Goal: Task Accomplishment & Management: Manage account settings

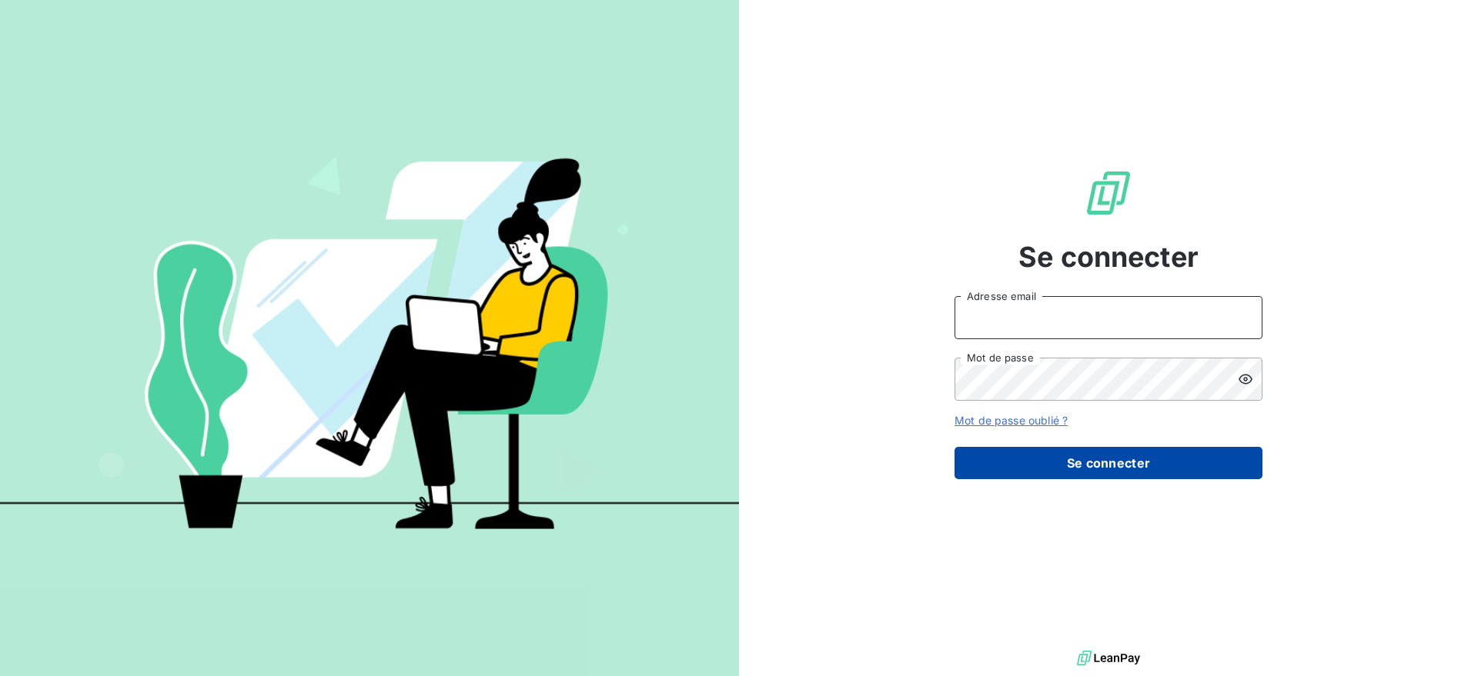
type input "[EMAIL_ADDRESS][DOMAIN_NAME]"
click at [1042, 472] on button "Se connecter" at bounding box center [1108, 463] width 308 height 32
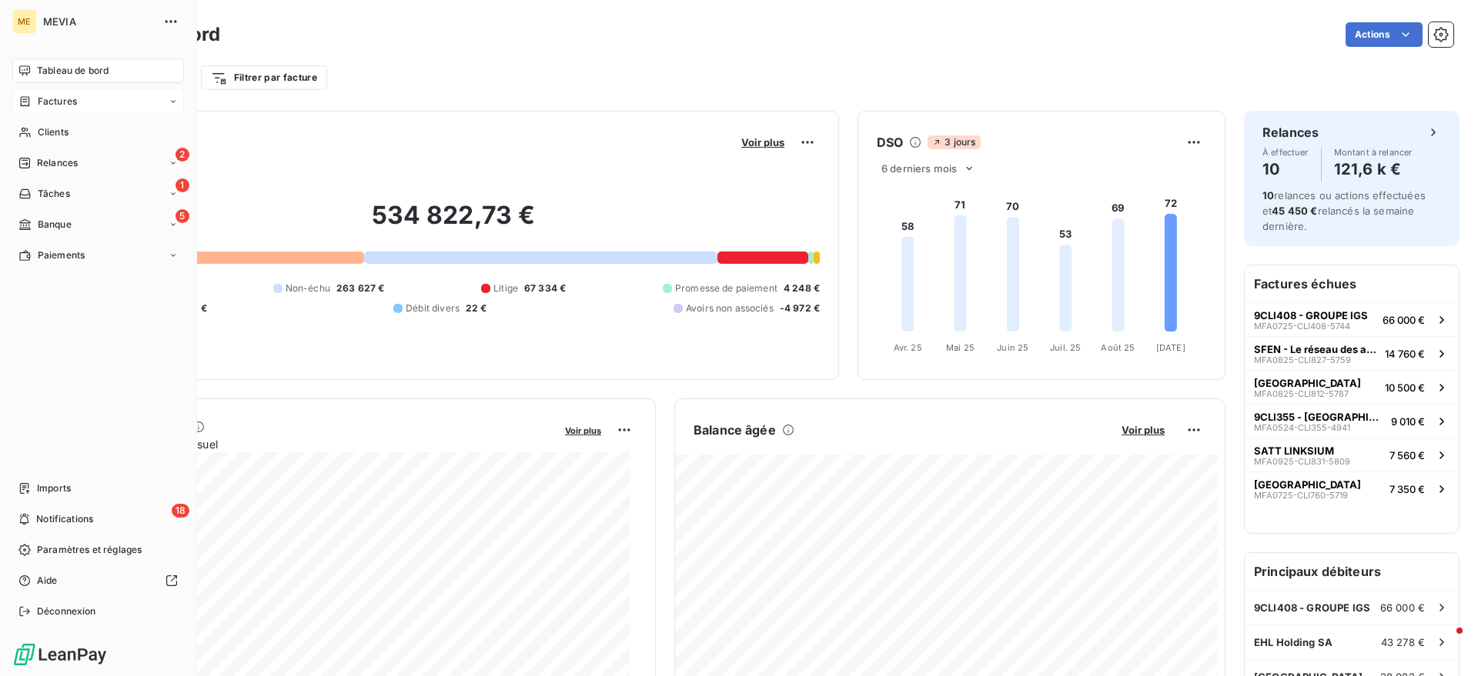
click at [28, 108] on div "Factures" at bounding box center [47, 102] width 58 height 14
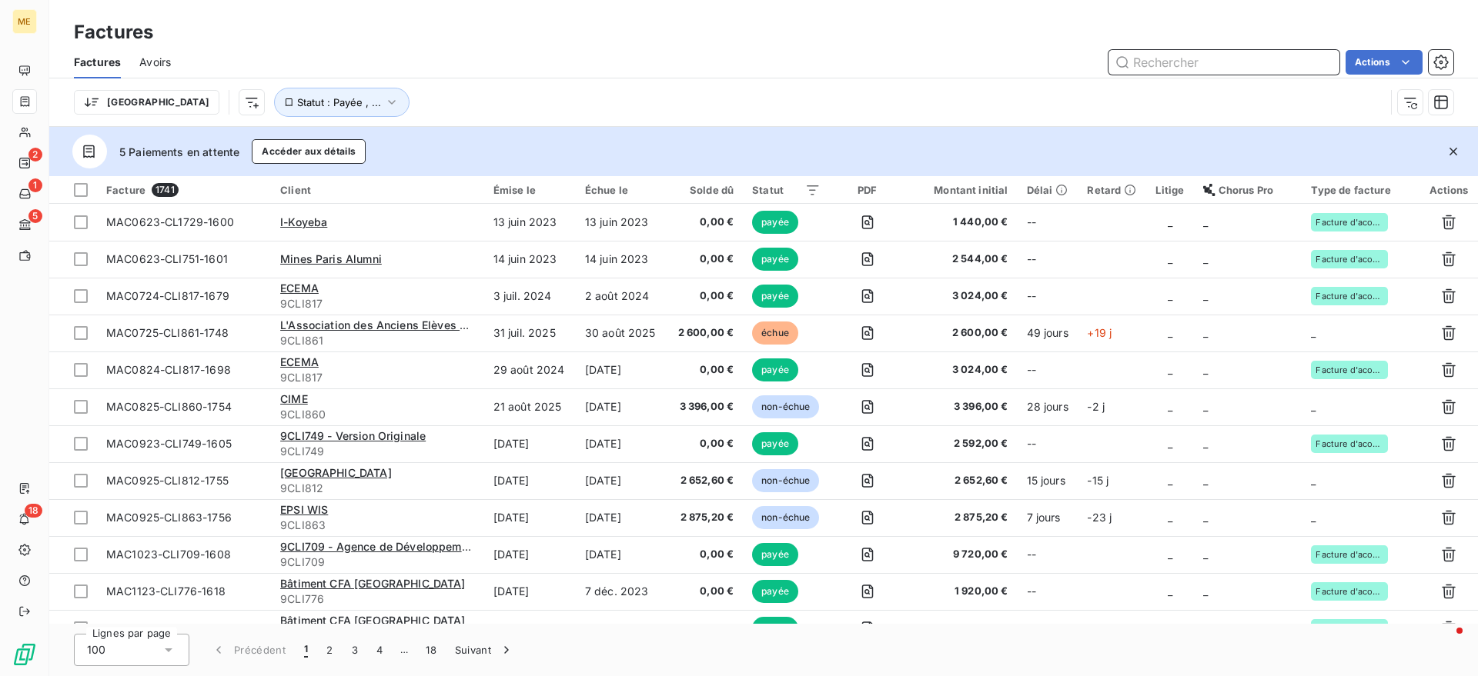
click at [1204, 52] on input "text" at bounding box center [1223, 62] width 231 height 25
click at [1202, 56] on input "text" at bounding box center [1223, 62] width 231 height 25
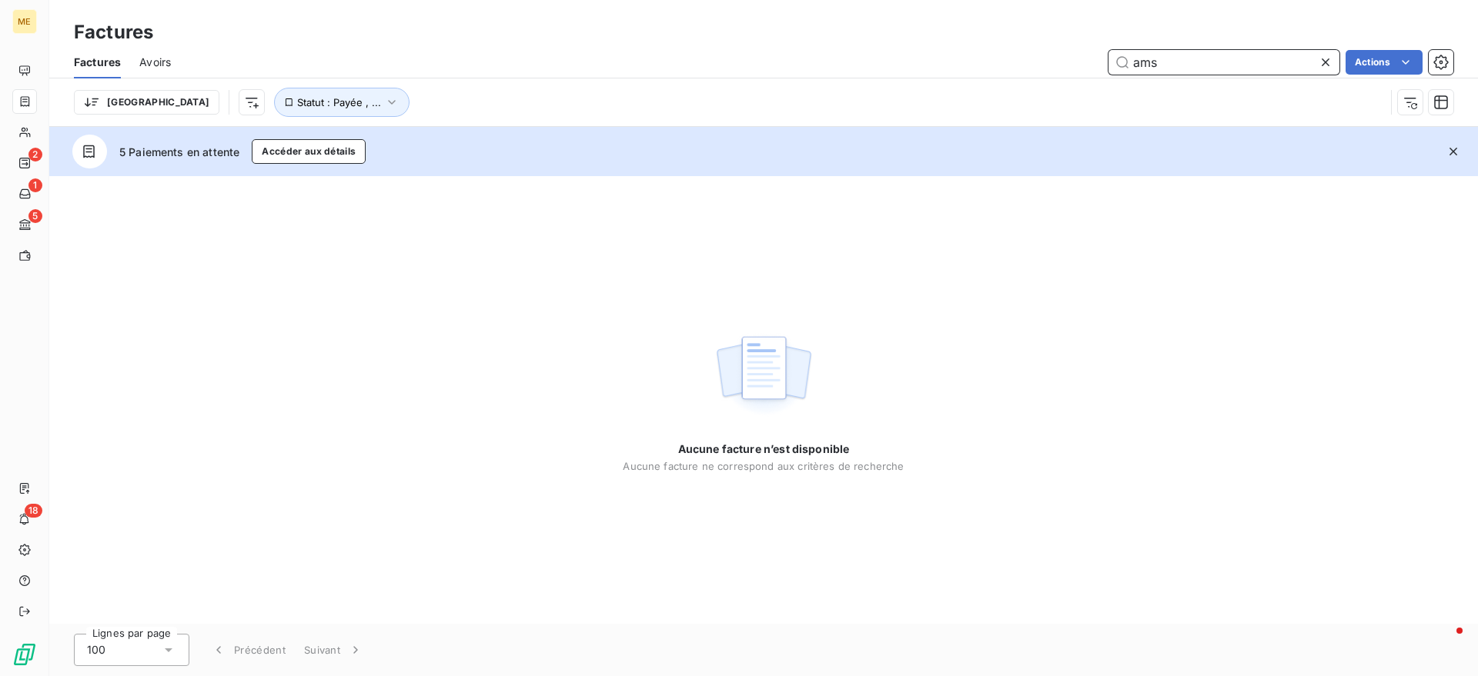
drag, startPoint x: 1263, startPoint y: 68, endPoint x: 1034, endPoint y: 64, distance: 228.6
click at [1034, 64] on div "ams Actions" at bounding box center [821, 62] width 1264 height 25
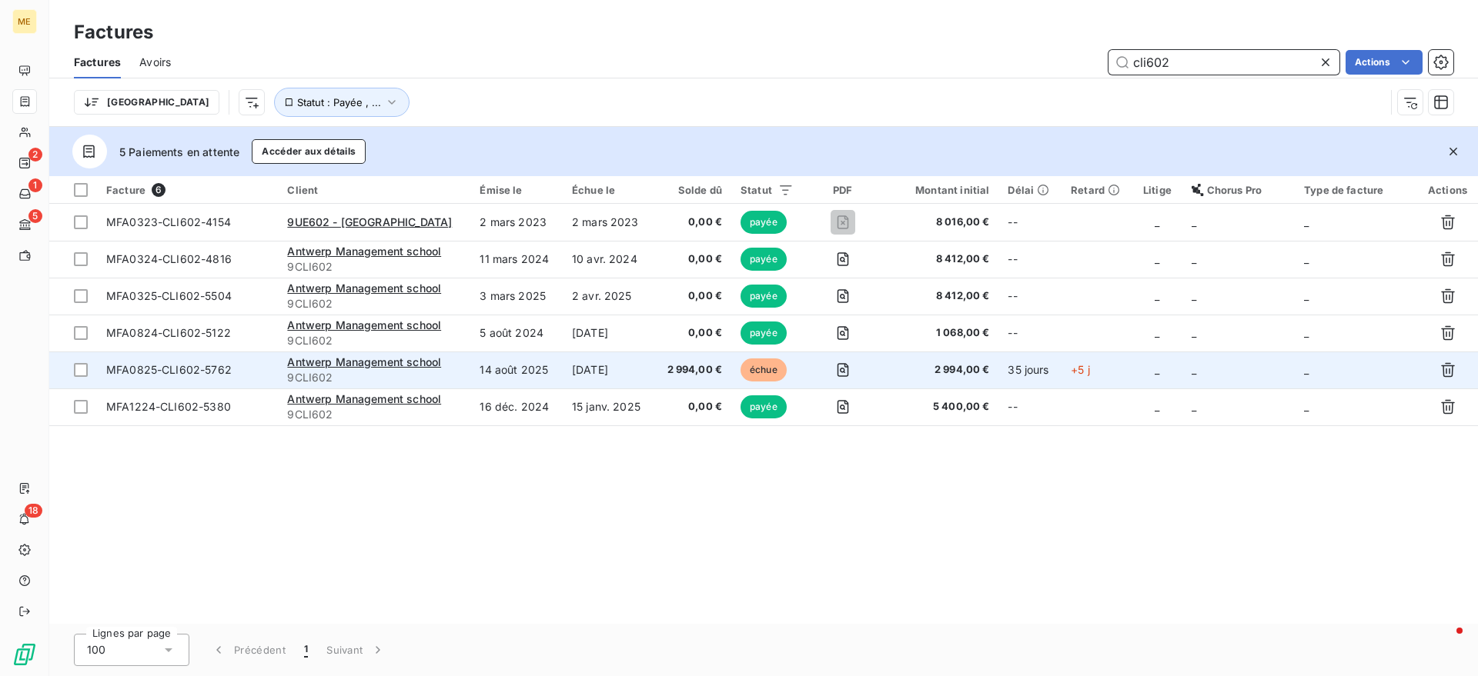
type input "cli602"
click at [461, 362] on div "Antwerp Management school" at bounding box center [374, 362] width 174 height 15
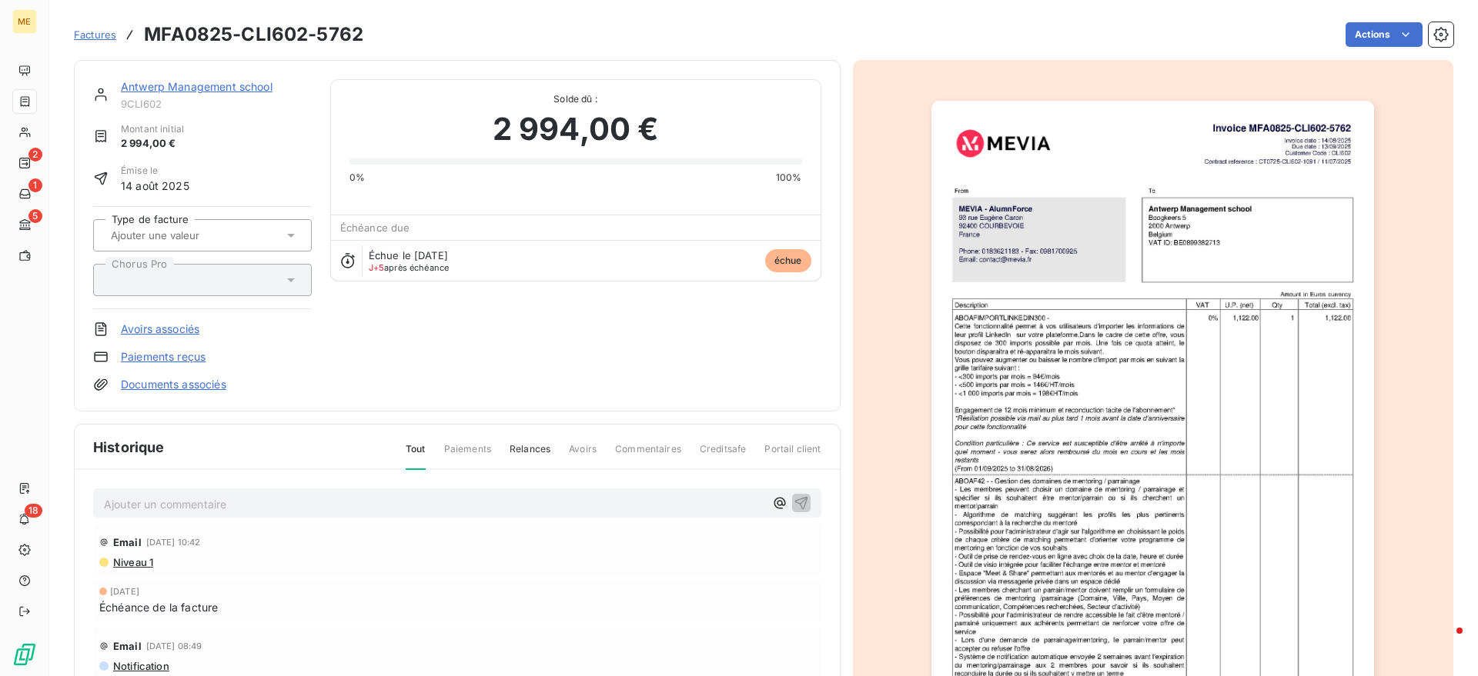
click at [229, 507] on p "Ajouter un commentaire ﻿" at bounding box center [434, 504] width 660 height 19
